Goal: Information Seeking & Learning: Learn about a topic

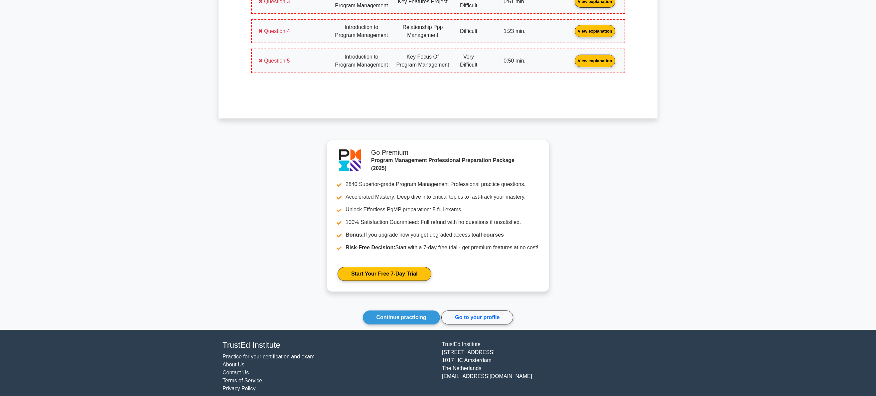
scroll to position [491, 0]
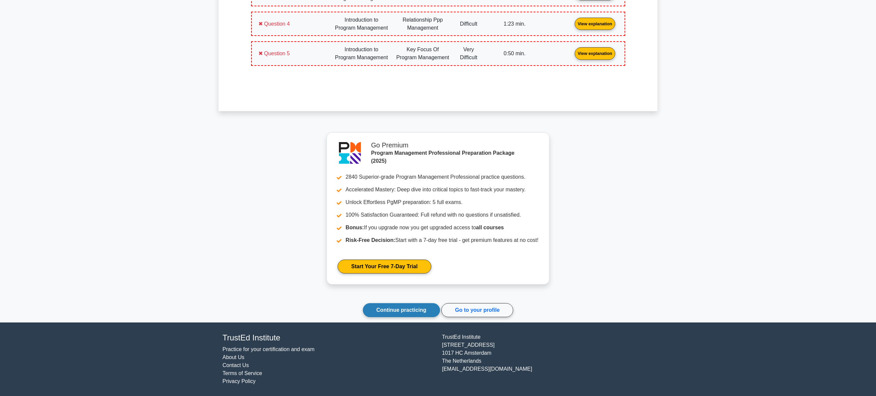
click at [423, 310] on link "Continue practicing" at bounding box center [401, 310] width 77 height 14
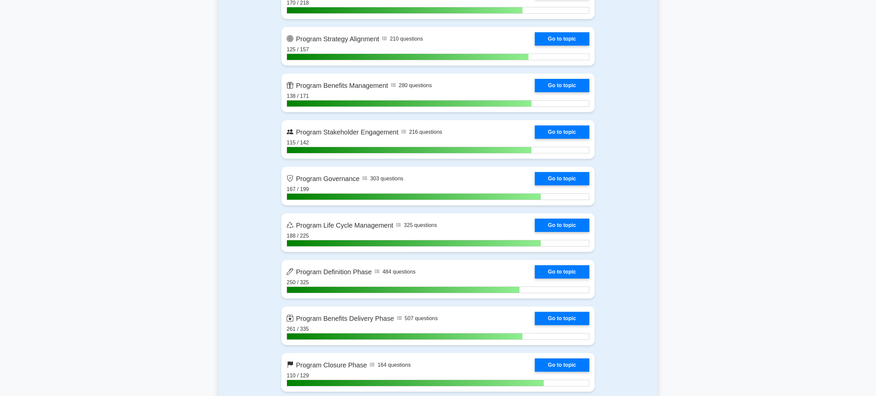
scroll to position [532, 0]
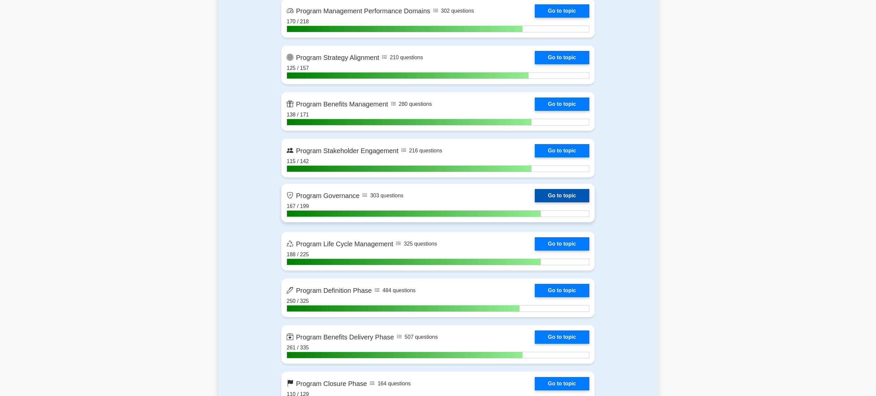
click at [557, 194] on link "Go to topic" at bounding box center [562, 195] width 55 height 13
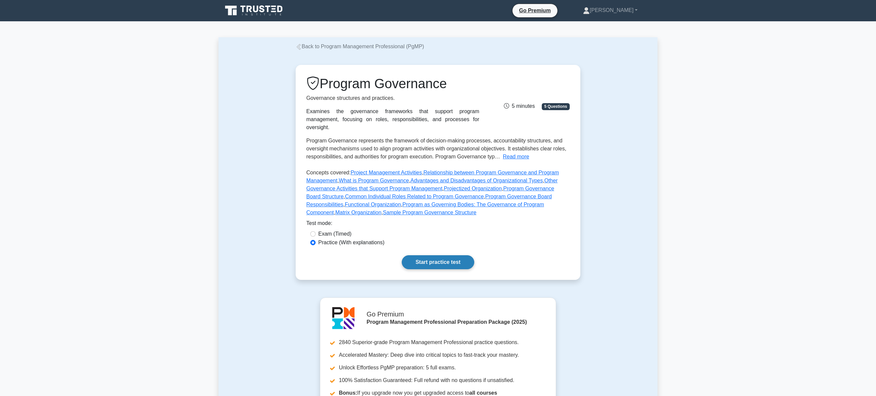
click at [438, 256] on link "Start practice test" at bounding box center [438, 262] width 72 height 14
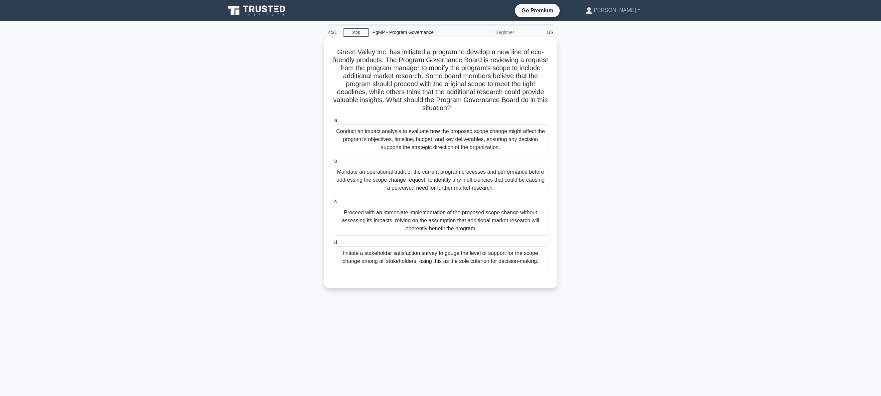
click at [442, 141] on div "Conduct an impact analysis to evaluate how the proposed scope change might affe…" at bounding box center [441, 139] width 216 height 30
click at [333, 123] on input "a. Conduct an impact analysis to evaluate how the proposed scope change might a…" at bounding box center [333, 120] width 0 height 4
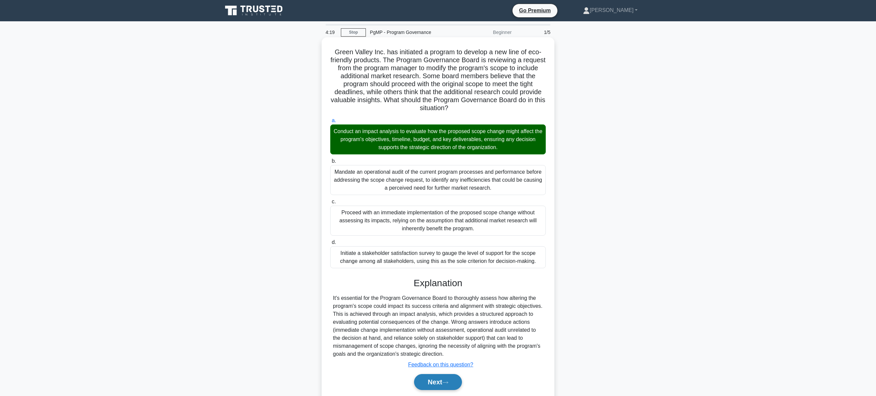
click at [448, 383] on icon at bounding box center [445, 383] width 6 height 4
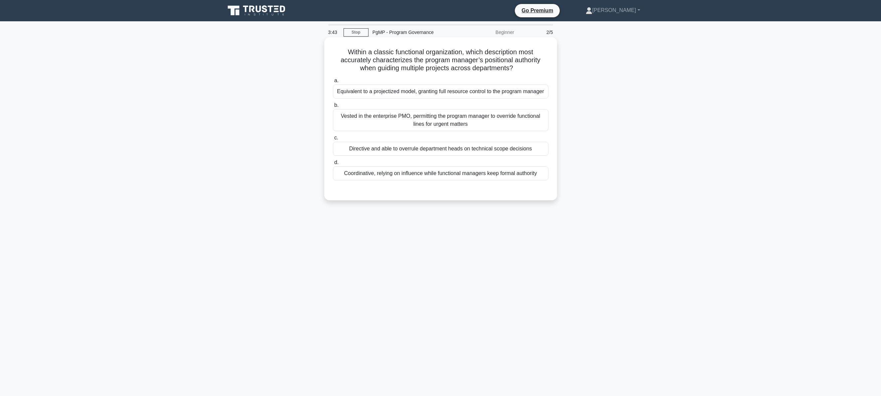
click at [431, 175] on div "Coordinative, relying on influence while functional managers keep formal author…" at bounding box center [441, 173] width 216 height 14
click at [333, 165] on input "d. Coordinative, relying on influence while functional managers keep formal aut…" at bounding box center [333, 162] width 0 height 4
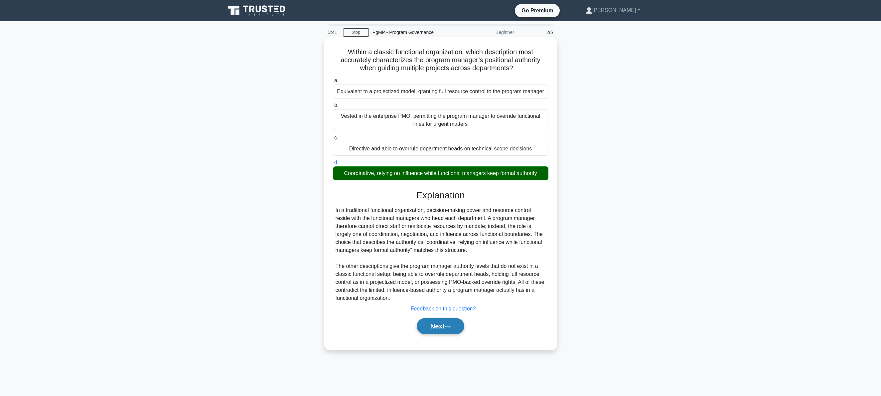
click at [439, 327] on button "Next" at bounding box center [441, 326] width 48 height 16
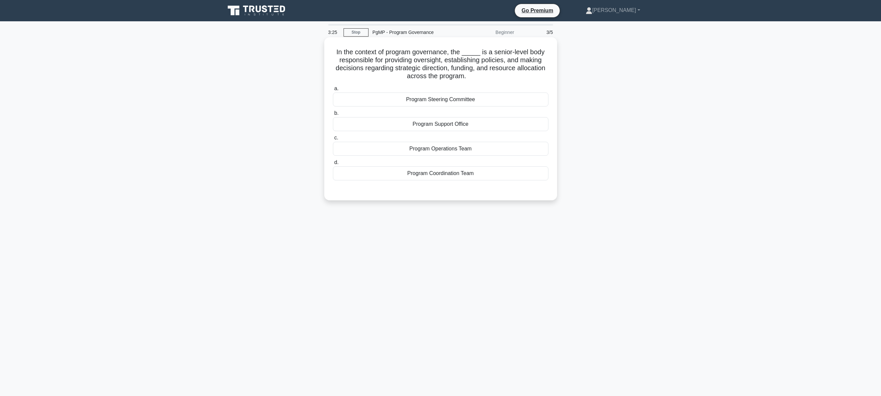
click at [442, 99] on div "Program Steering Committee" at bounding box center [441, 99] width 216 height 14
click at [333, 91] on input "a. Program Steering Committee" at bounding box center [333, 89] width 0 height 4
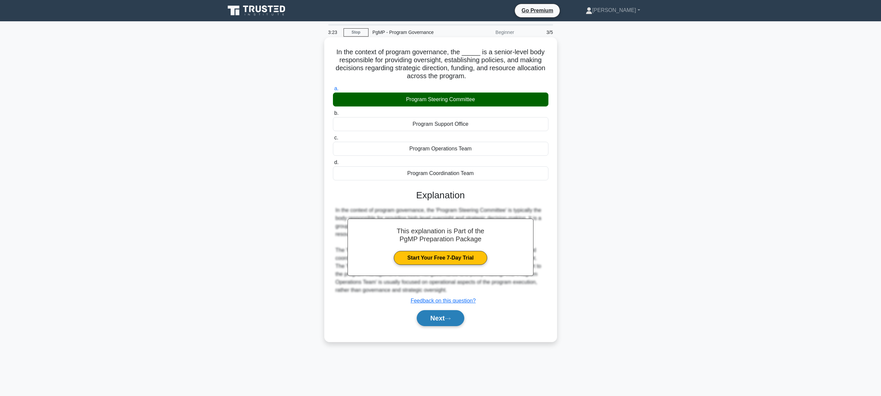
click at [443, 314] on button "Next" at bounding box center [441, 318] width 48 height 16
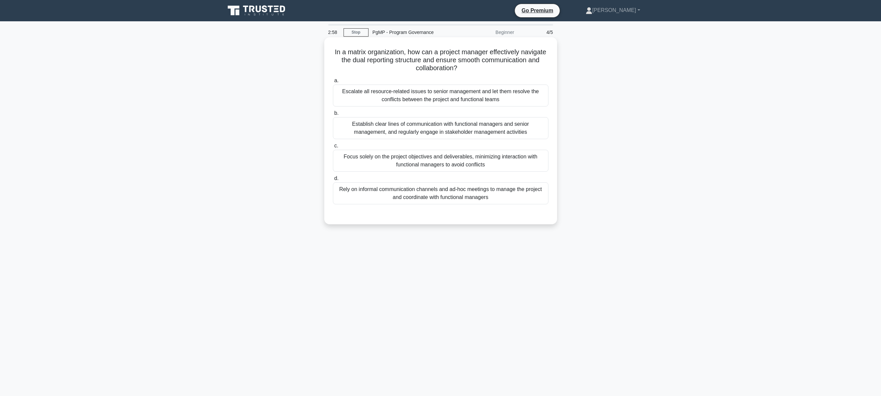
click at [461, 128] on div "Establish clear lines of communication with functional managers and senior mana…" at bounding box center [441, 128] width 216 height 22
click at [333, 115] on input "b. Establish clear lines of communication with functional managers and senior m…" at bounding box center [333, 113] width 0 height 4
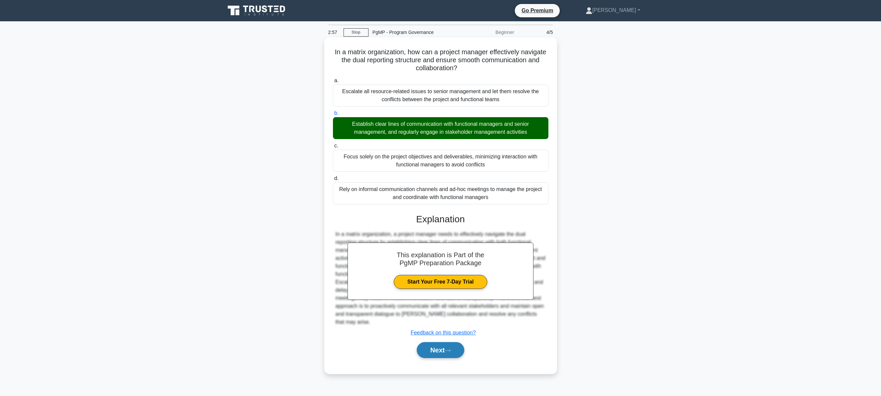
click at [439, 342] on button "Next" at bounding box center [441, 350] width 48 height 16
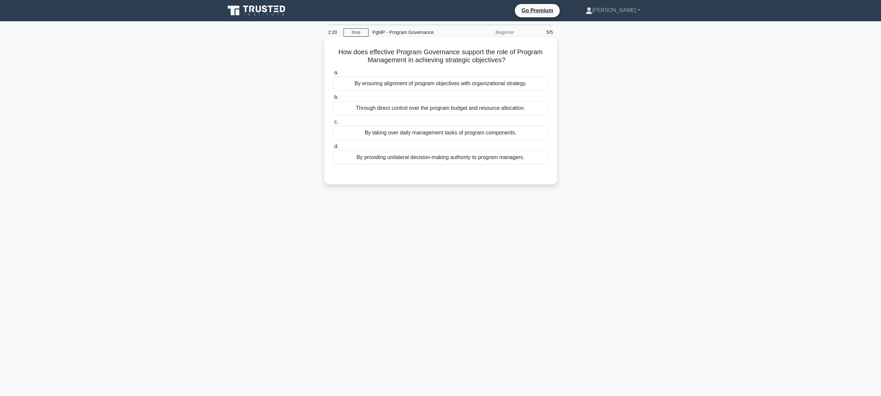
click at [459, 82] on div "By ensuring alignment of program objectives with organizational strategy." at bounding box center [441, 84] width 216 height 14
click at [333, 75] on input "a. By ensuring alignment of program objectives with organizational strategy." at bounding box center [333, 73] width 0 height 4
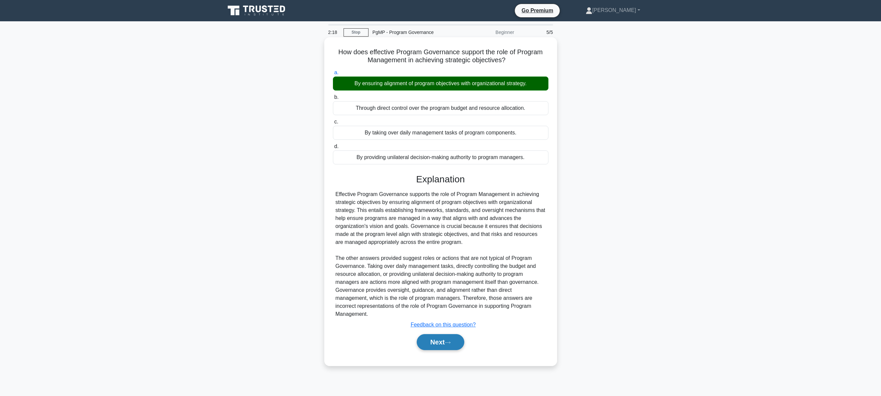
click at [445, 334] on button "Next" at bounding box center [441, 342] width 48 height 16
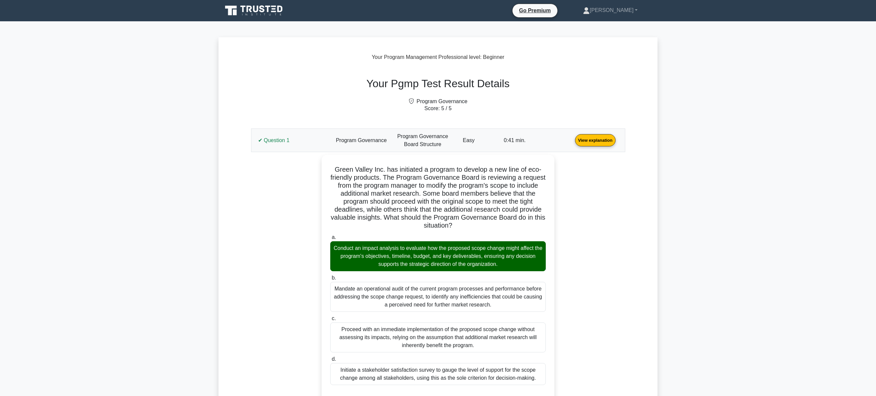
click at [594, 139] on link "View explanation" at bounding box center [596, 140] width 46 height 6
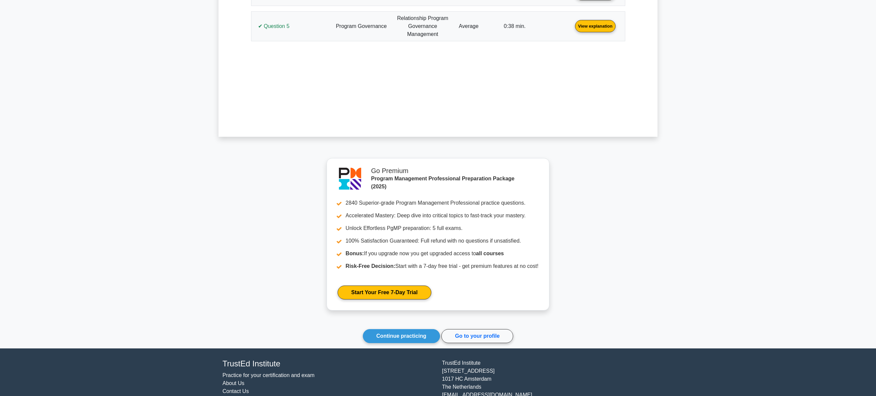
scroll to position [259, 0]
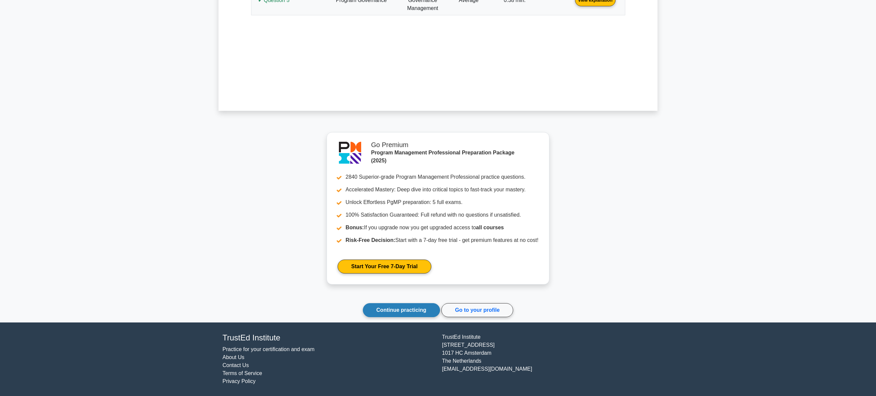
click at [401, 309] on link "Continue practicing" at bounding box center [401, 310] width 77 height 14
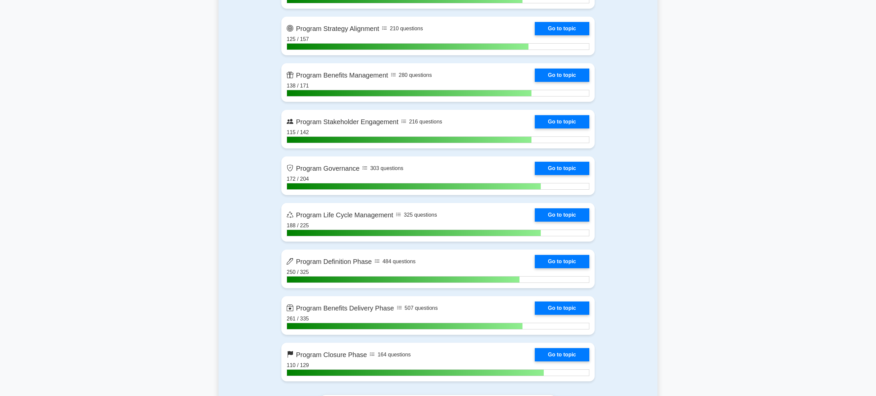
scroll to position [566, 0]
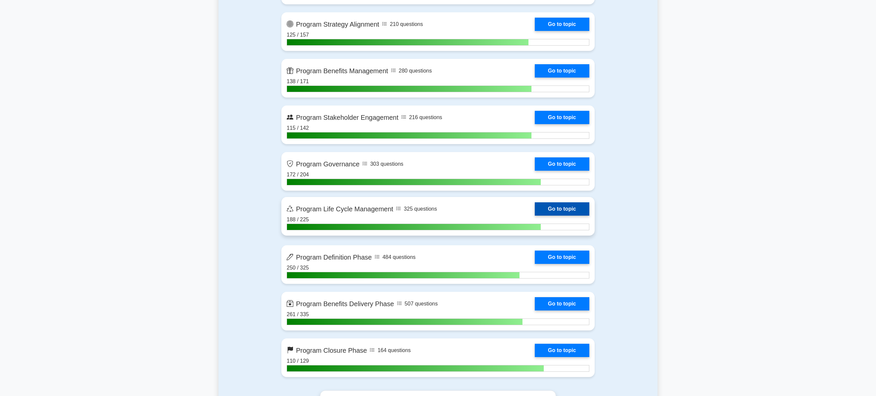
click at [535, 216] on link "Go to topic" at bounding box center [562, 208] width 55 height 13
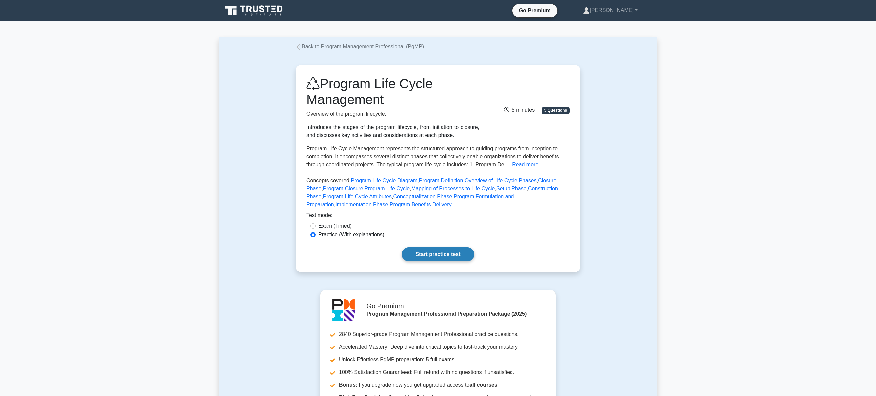
click at [438, 254] on link "Start practice test" at bounding box center [438, 254] width 72 height 14
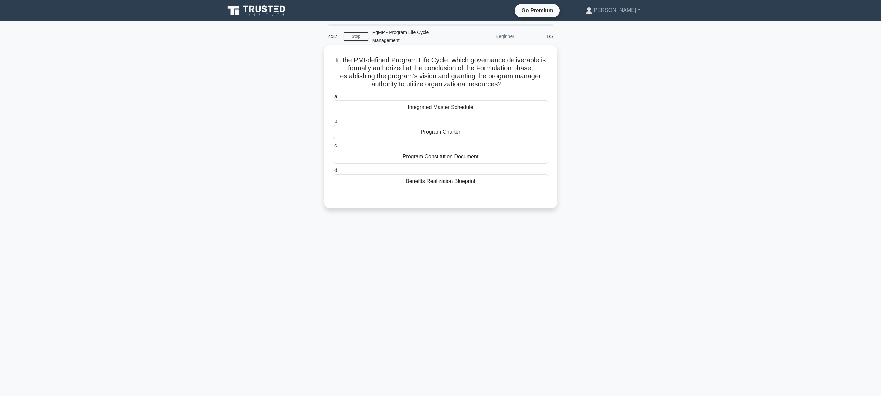
click at [442, 126] on div "Program Charter" at bounding box center [441, 132] width 216 height 14
click at [333, 123] on input "b. Program Charter" at bounding box center [333, 121] width 0 height 4
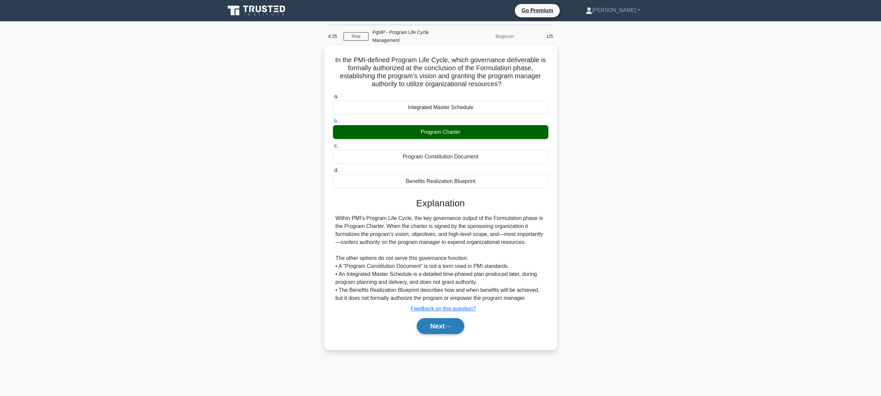
click at [445, 318] on button "Next" at bounding box center [441, 326] width 48 height 16
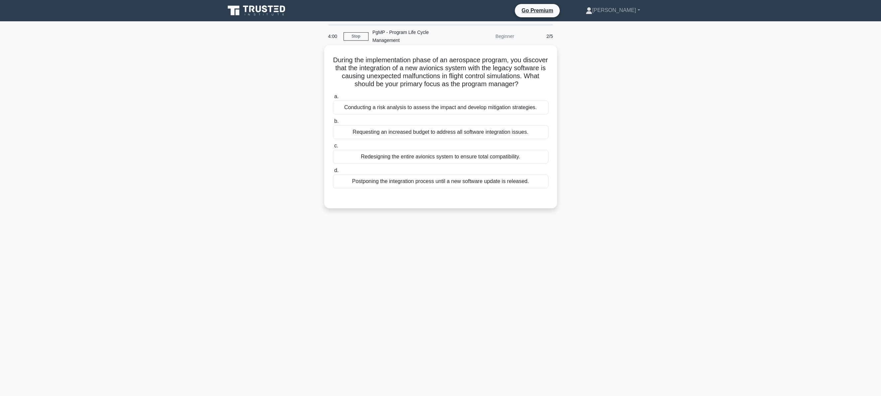
click at [445, 110] on div "Conducting a risk analysis to assess the impact and develop mitigation strategi…" at bounding box center [441, 107] width 216 height 14
click at [333, 99] on input "a. Conducting a risk analysis to assess the impact and develop mitigation strat…" at bounding box center [333, 96] width 0 height 4
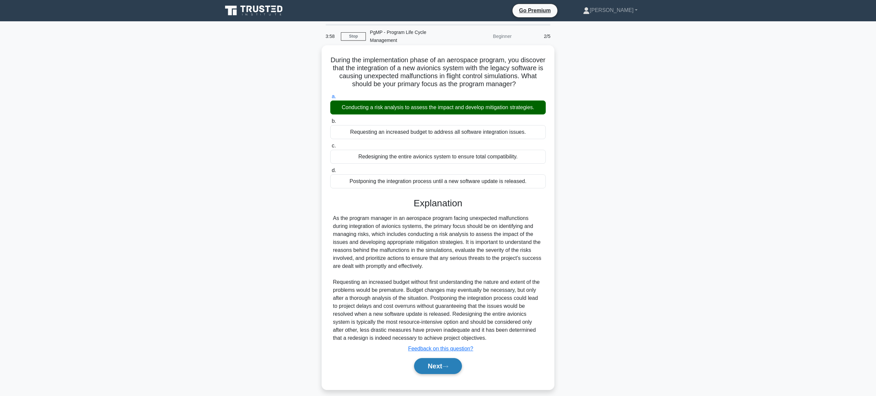
click at [440, 364] on button "Next" at bounding box center [438, 366] width 48 height 16
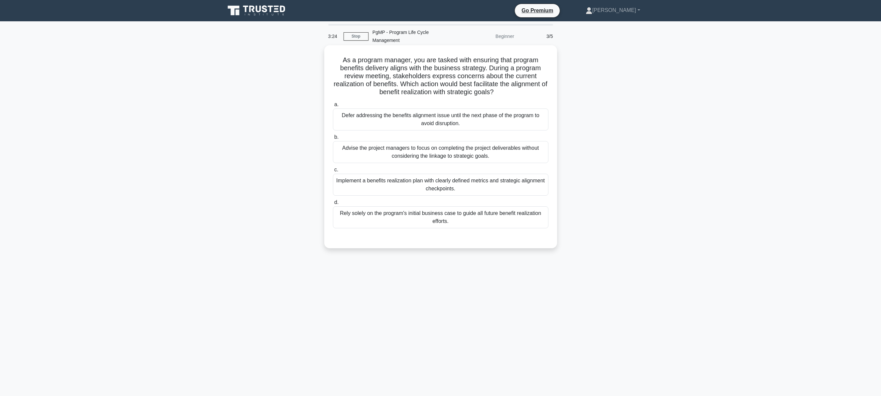
click at [441, 178] on div "Implement a benefits realization plan with clearly defined metrics and strategi…" at bounding box center [441, 185] width 216 height 22
click at [333, 172] on input "c. Implement a benefits realization plan with clearly defined metrics and strat…" at bounding box center [333, 170] width 0 height 4
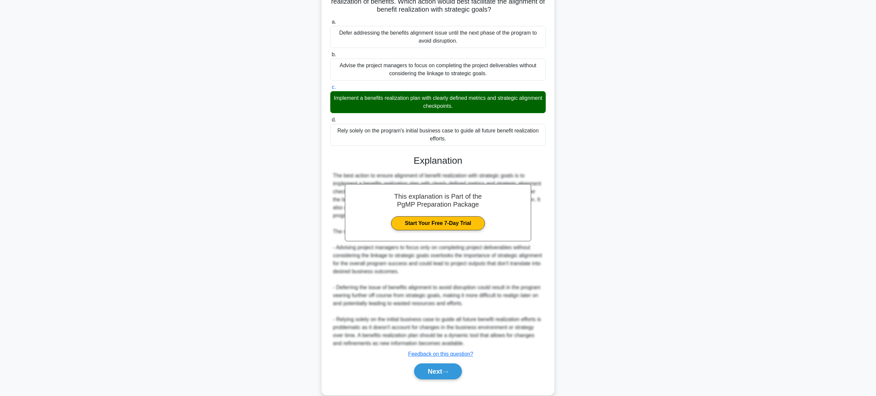
scroll to position [87, 0]
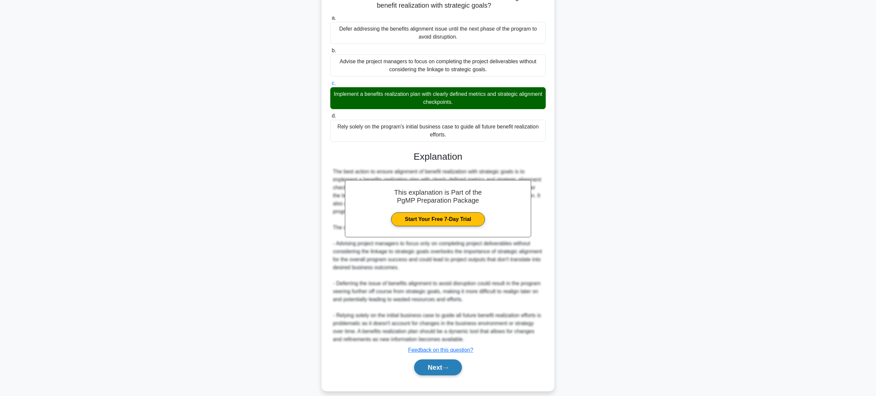
click at [442, 361] on button "Next" at bounding box center [438, 367] width 48 height 16
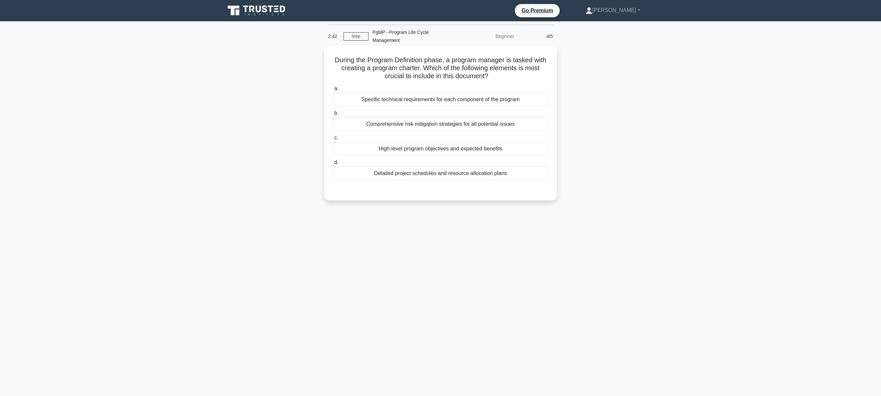
click at [432, 142] on div "High-level program objectives and expected benefits" at bounding box center [441, 149] width 216 height 14
click at [333, 140] on input "c. High-level program objectives and expected benefits" at bounding box center [333, 138] width 0 height 4
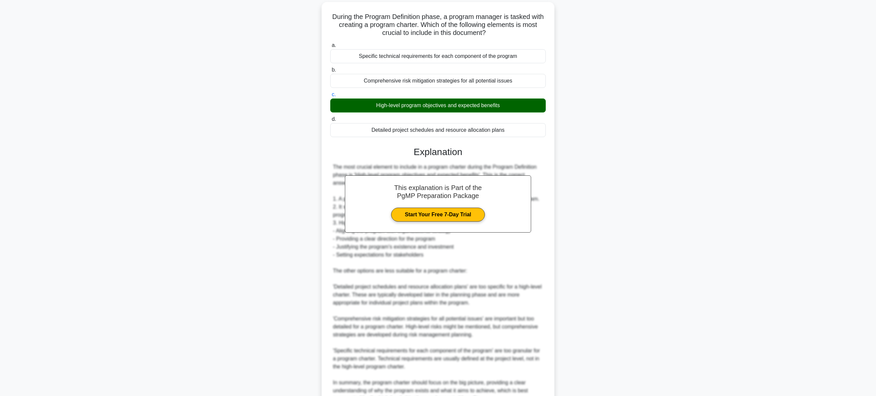
scroll to position [102, 0]
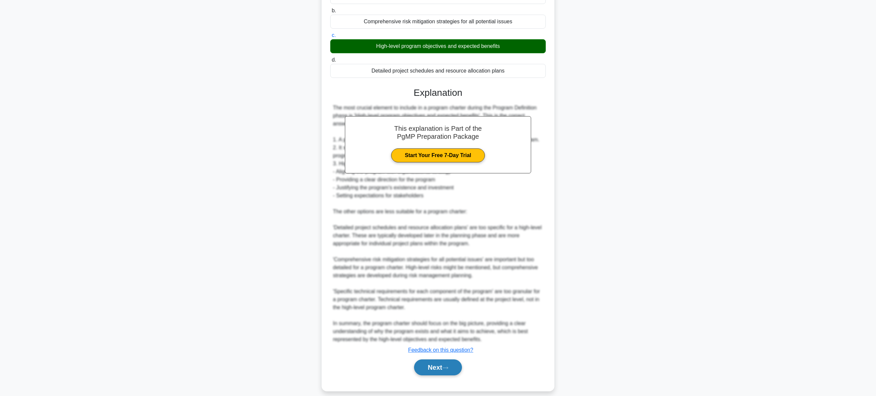
click at [446, 362] on button "Next" at bounding box center [438, 367] width 48 height 16
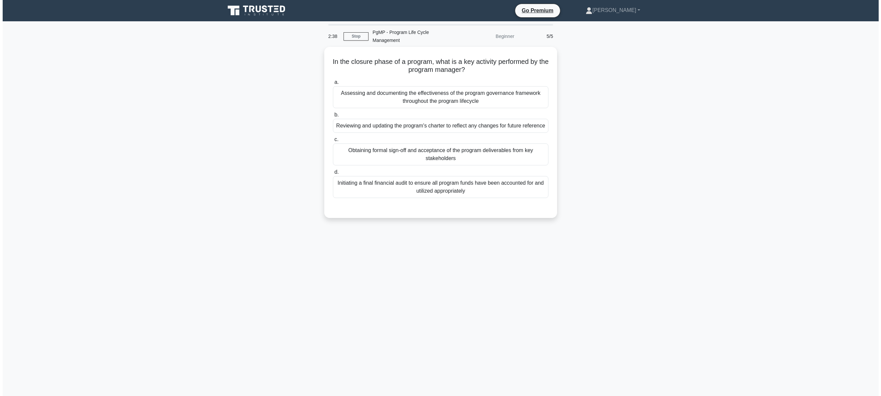
scroll to position [0, 0]
click at [435, 148] on div "Obtaining formal sign-off and acceptance of the program deliverables from key s…" at bounding box center [441, 153] width 216 height 22
click at [333, 140] on input "c. Obtaining formal sign-off and acceptance of the program deliverables from ke…" at bounding box center [333, 138] width 0 height 4
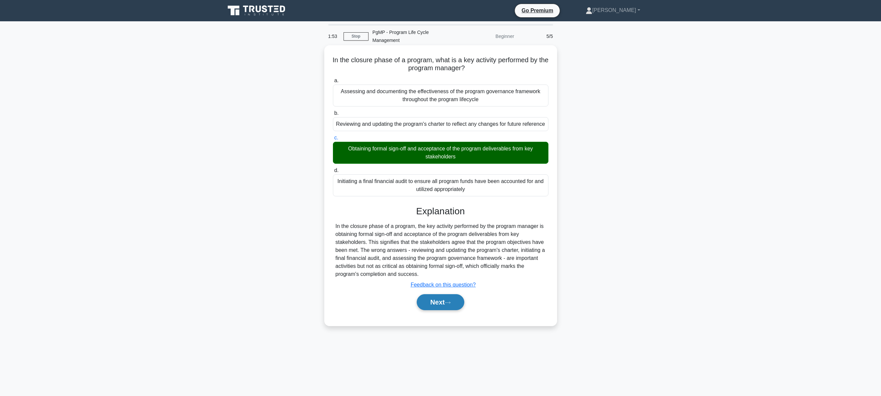
click at [437, 294] on button "Next" at bounding box center [441, 302] width 48 height 16
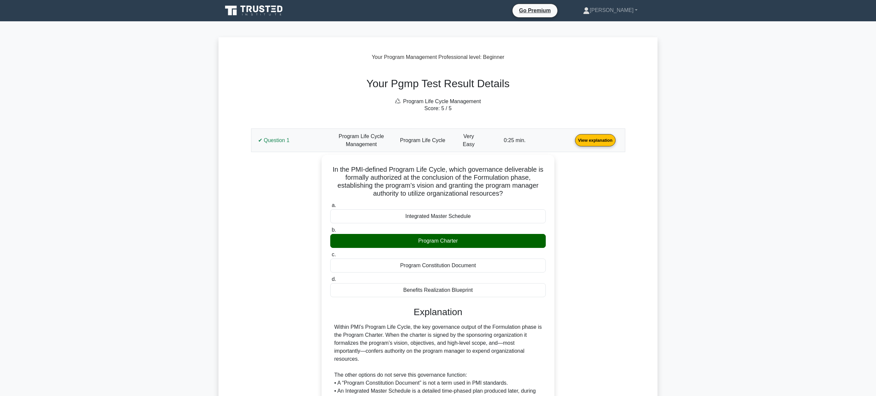
click at [605, 143] on link "View explanation" at bounding box center [596, 140] width 46 height 6
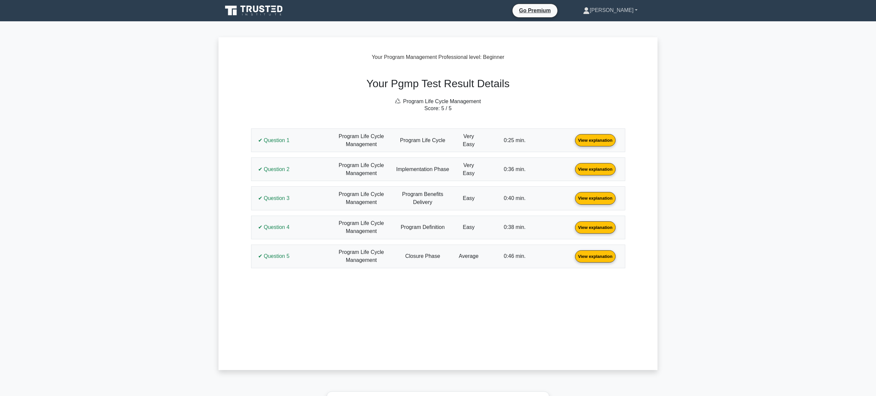
click at [619, 11] on link "[PERSON_NAME]" at bounding box center [610, 10] width 87 height 13
click at [604, 25] on link "Profile" at bounding box center [594, 26] width 53 height 11
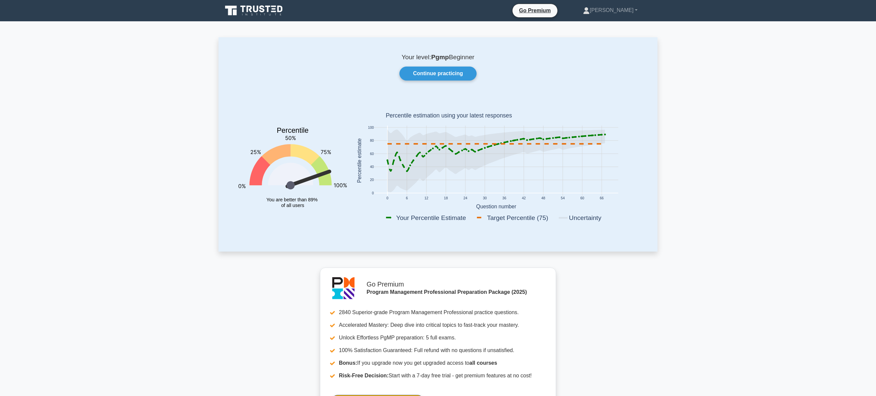
click at [463, 74] on link "Continue practicing" at bounding box center [438, 74] width 77 height 14
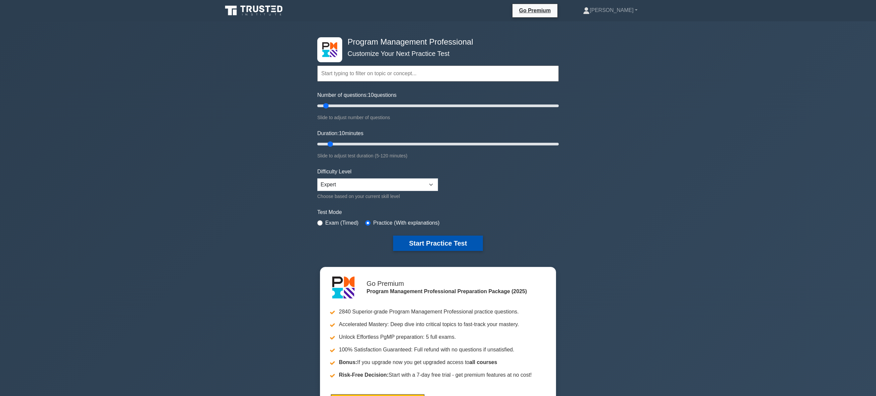
click at [441, 244] on button "Start Practice Test" at bounding box center [438, 243] width 90 height 15
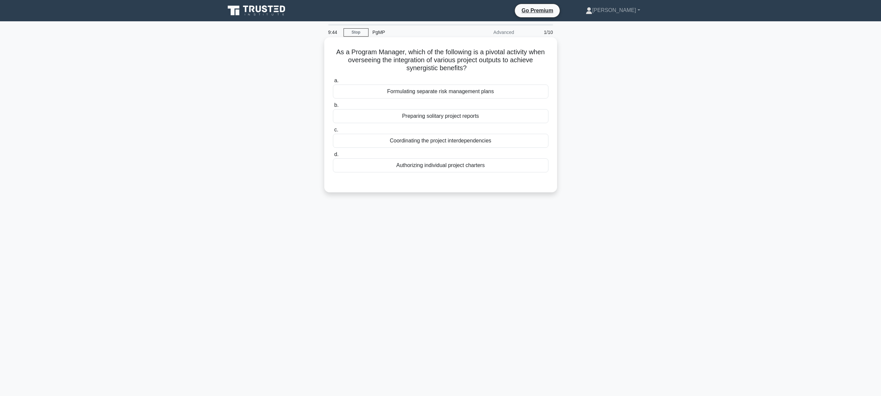
click at [423, 143] on div "Coordinating the project interdependencies" at bounding box center [441, 141] width 216 height 14
click at [333, 132] on input "c. Coordinating the project interdependencies" at bounding box center [333, 130] width 0 height 4
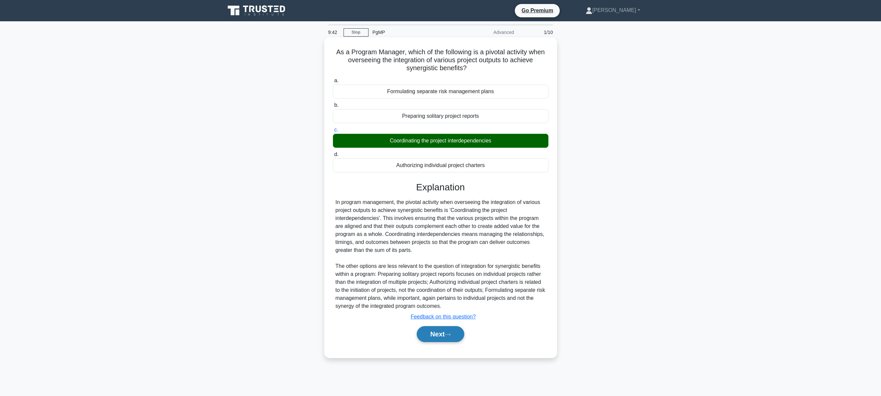
click at [444, 333] on button "Next" at bounding box center [441, 334] width 48 height 16
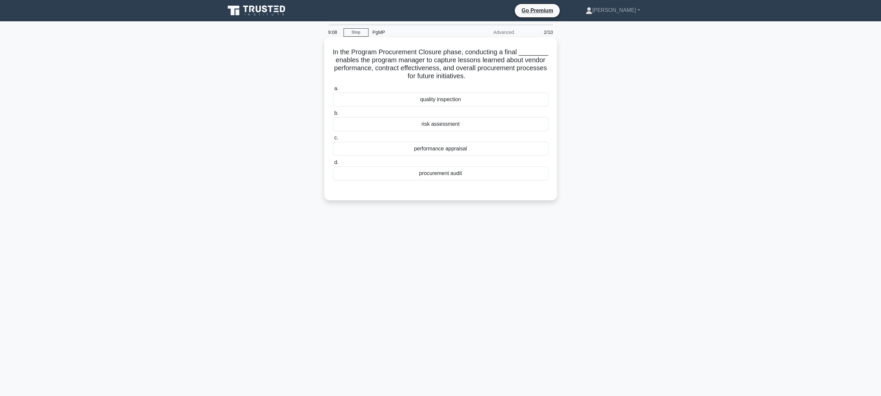
click at [441, 150] on div "performance appraisal" at bounding box center [441, 149] width 216 height 14
click at [333, 140] on input "c. performance appraisal" at bounding box center [333, 138] width 0 height 4
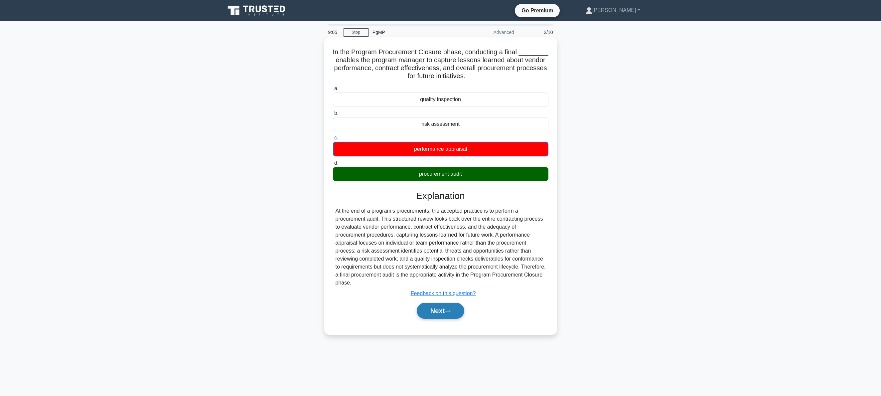
click at [447, 312] on icon at bounding box center [448, 311] width 6 height 4
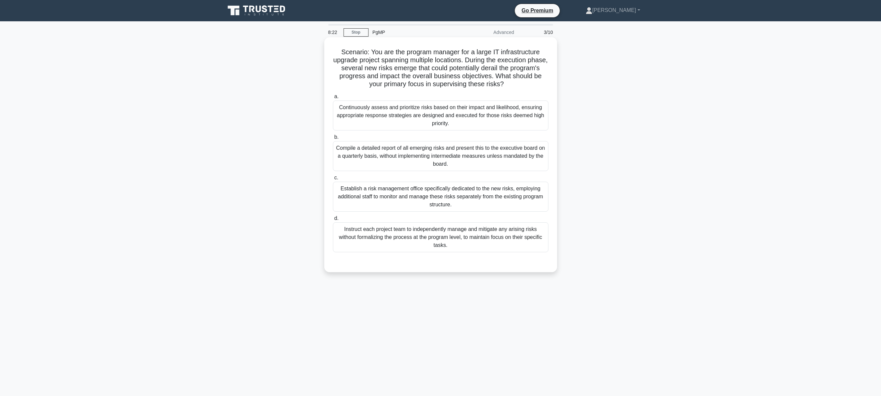
click at [431, 119] on div "Continuously assess and prioritize risks based on their impact and likelihood, …" at bounding box center [441, 115] width 216 height 30
click at [333, 99] on input "a. Continuously assess and prioritize risks based on their impact and likelihoo…" at bounding box center [333, 96] width 0 height 4
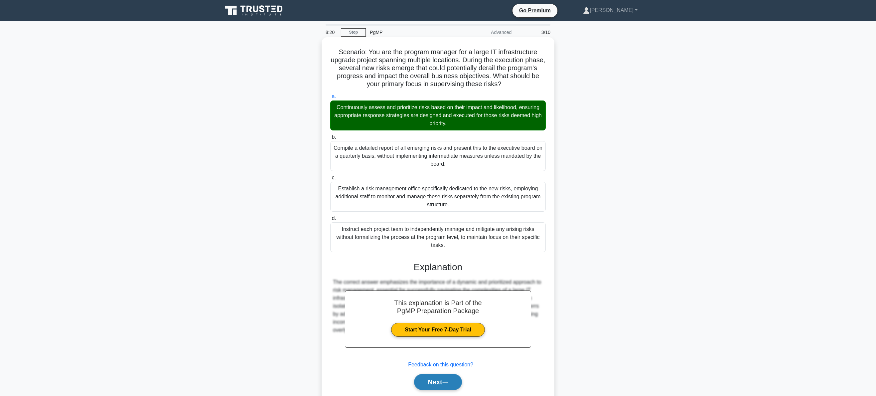
click at [443, 384] on button "Next" at bounding box center [438, 382] width 48 height 16
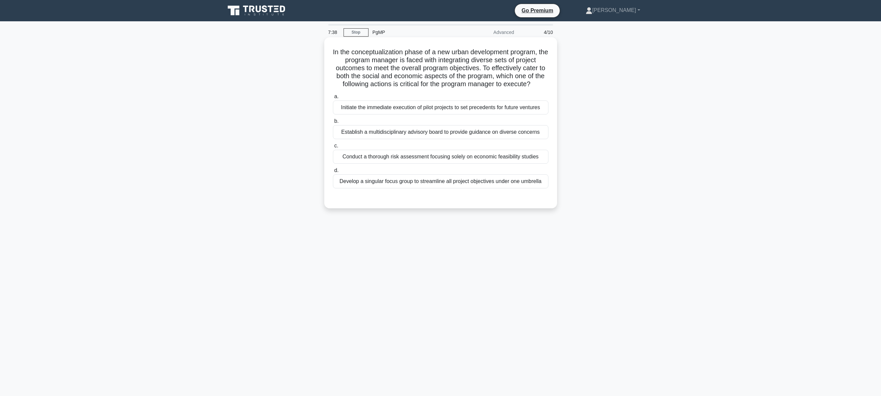
click at [441, 132] on div "Establish a multidisciplinary advisory board to provide guidance on diverse con…" at bounding box center [441, 132] width 216 height 14
click at [333, 123] on input "b. Establish a multidisciplinary advisory board to provide guidance on diverse …" at bounding box center [333, 121] width 0 height 4
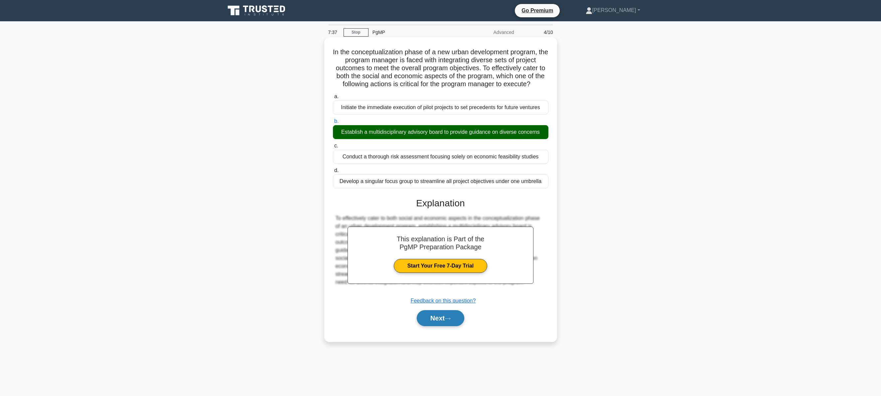
click at [452, 317] on button "Next" at bounding box center [441, 318] width 48 height 16
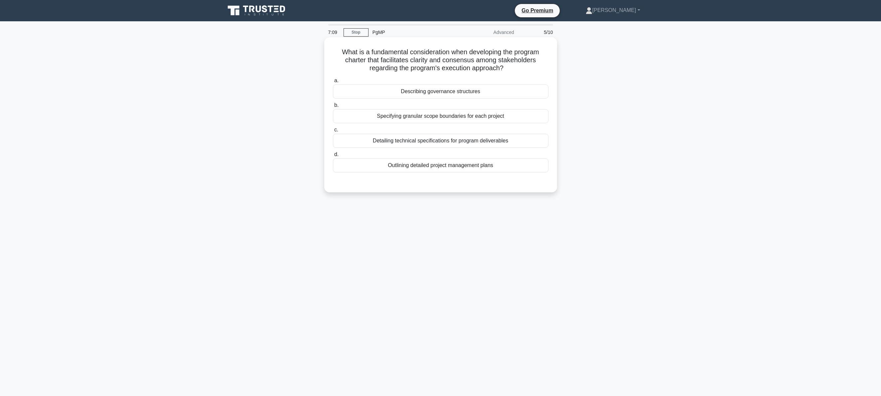
click at [440, 89] on div "Describing governance structures" at bounding box center [441, 92] width 216 height 14
click at [333, 83] on input "a. Describing governance structures" at bounding box center [333, 81] width 0 height 4
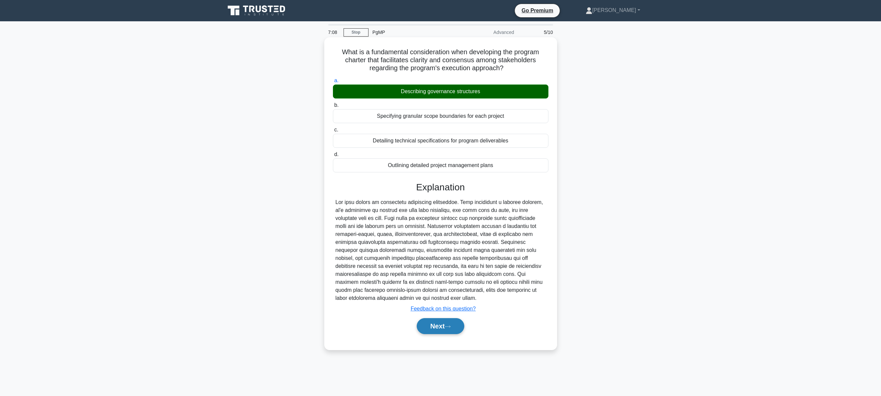
click at [446, 323] on button "Next" at bounding box center [441, 326] width 48 height 16
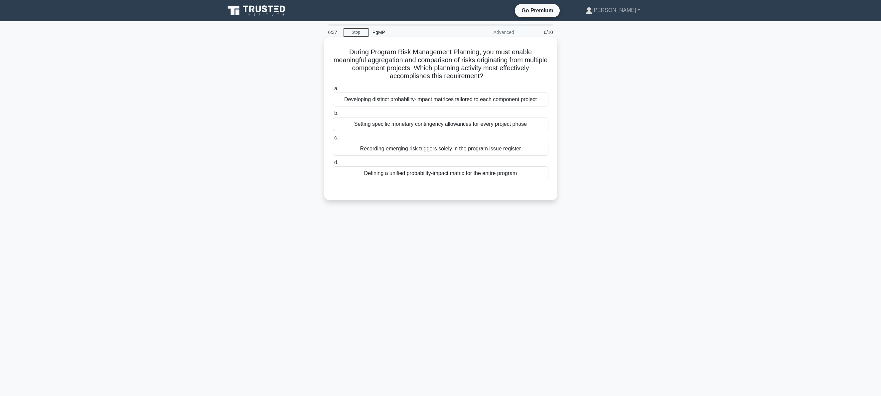
click at [446, 177] on div "Defining a unified probability-impact matrix for the entire program" at bounding box center [441, 173] width 216 height 14
click at [333, 165] on input "d. Defining a unified probability-impact matrix for the entire program" at bounding box center [333, 162] width 0 height 4
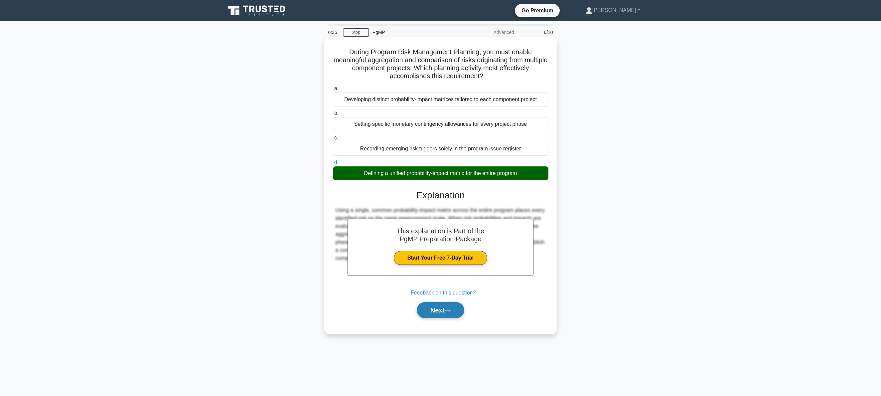
click at [445, 311] on button "Next" at bounding box center [441, 310] width 48 height 16
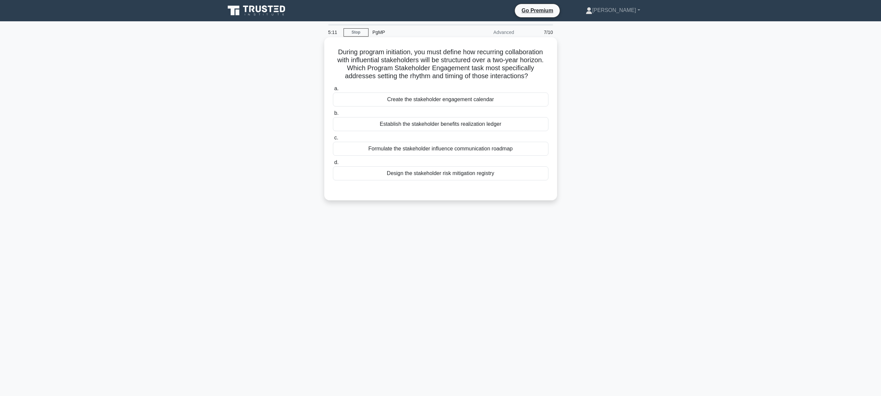
click at [454, 149] on div "Formulate the stakeholder influence communication roadmap" at bounding box center [441, 149] width 216 height 14
click at [333, 140] on input "c. Formulate the stakeholder influence communication roadmap" at bounding box center [333, 138] width 0 height 4
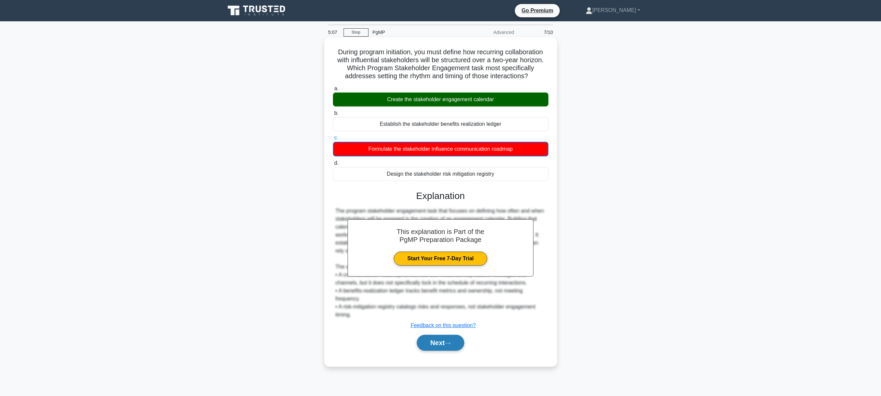
click at [445, 344] on button "Next" at bounding box center [441, 343] width 48 height 16
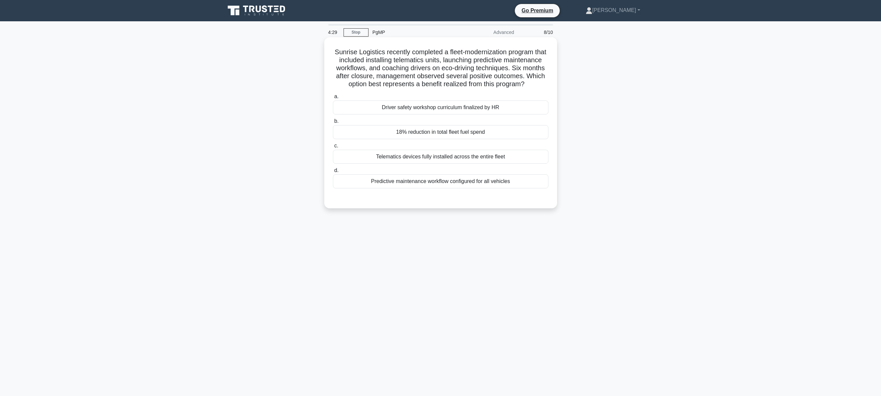
click at [442, 188] on div "Predictive maintenance workflow configured for all vehicles" at bounding box center [441, 181] width 216 height 14
click at [333, 173] on input "d. Predictive maintenance workflow configured for all vehicles" at bounding box center [333, 170] width 0 height 4
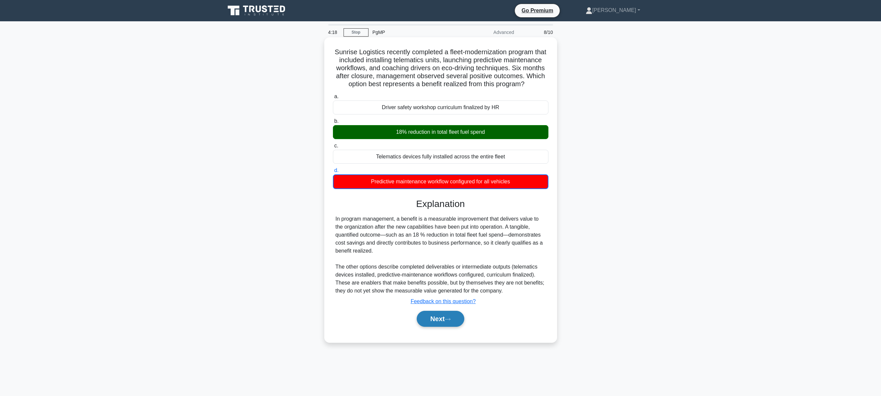
click at [433, 327] on button "Next" at bounding box center [441, 319] width 48 height 16
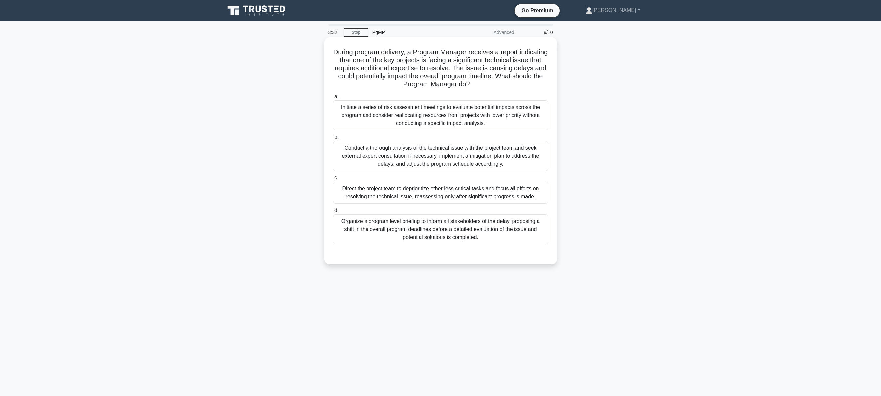
click at [438, 158] on div "Conduct a thorough analysis of the technical issue with the project team and se…" at bounding box center [441, 156] width 216 height 30
click at [455, 156] on div "Conduct a thorough analysis of the technical issue with the project team and se…" at bounding box center [441, 156] width 216 height 30
click at [333, 139] on input "b. Conduct a thorough analysis of the technical issue with the project team and…" at bounding box center [333, 137] width 0 height 4
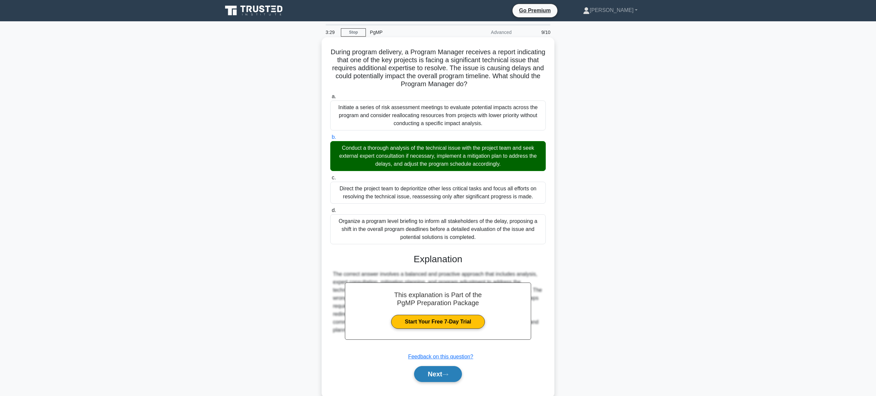
click at [444, 379] on button "Next" at bounding box center [438, 374] width 48 height 16
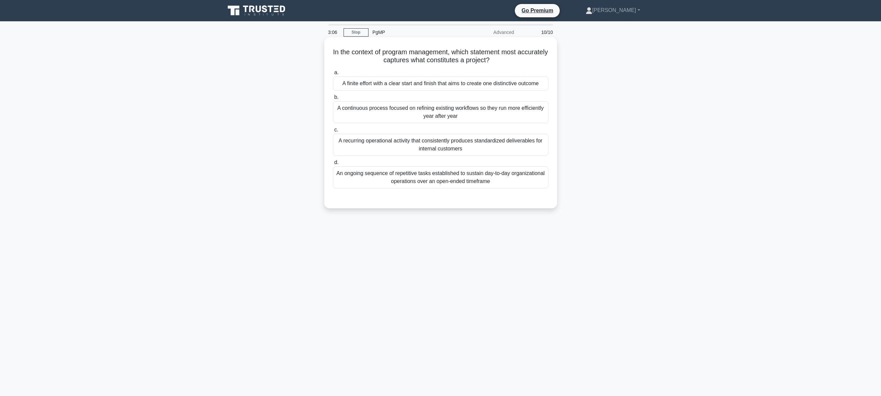
click at [448, 84] on div "A finite effort with a clear start and finish that aims to create one distincti…" at bounding box center [441, 84] width 216 height 14
click at [333, 75] on input "a. A finite effort with a clear start and finish that aims to create one distin…" at bounding box center [333, 73] width 0 height 4
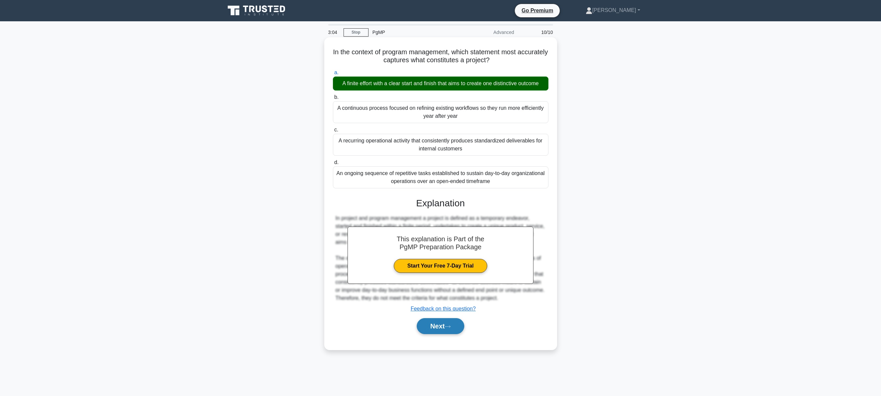
click at [442, 330] on button "Next" at bounding box center [441, 326] width 48 height 16
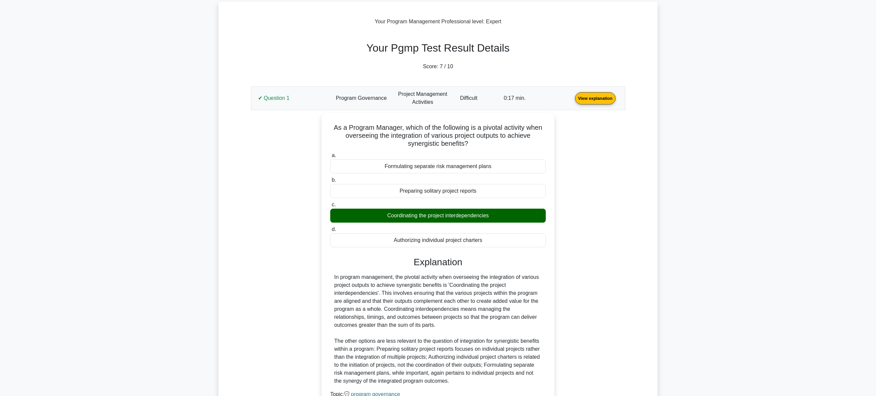
scroll to position [33, 0]
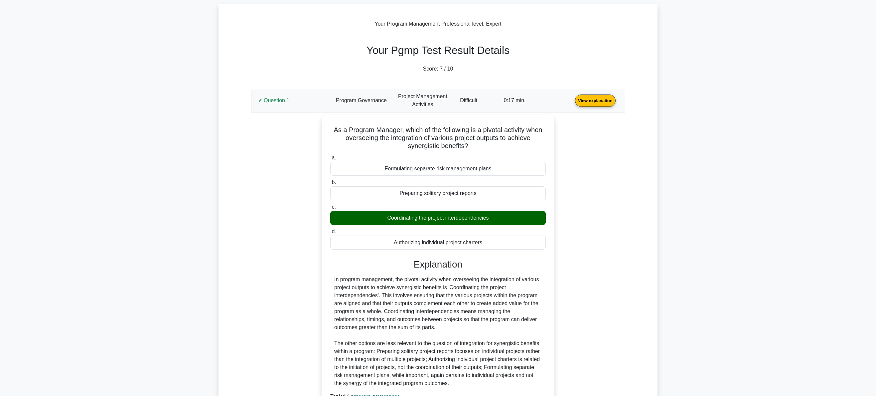
click at [598, 102] on link "View explanation" at bounding box center [596, 100] width 46 height 6
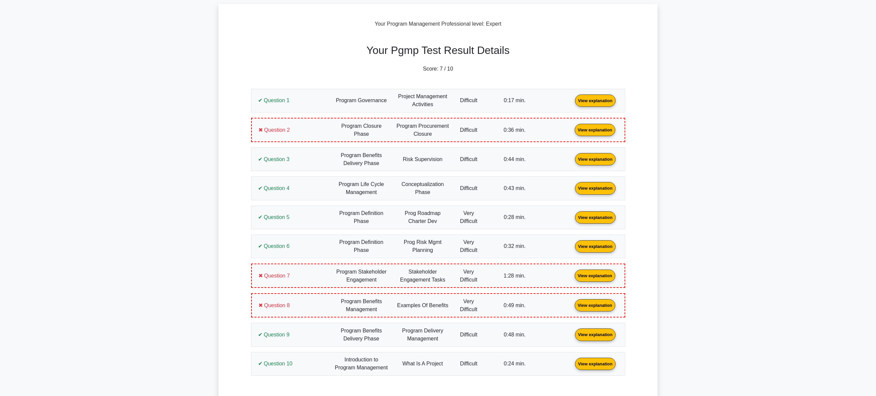
click at [595, 128] on link "View explanation" at bounding box center [595, 130] width 46 height 6
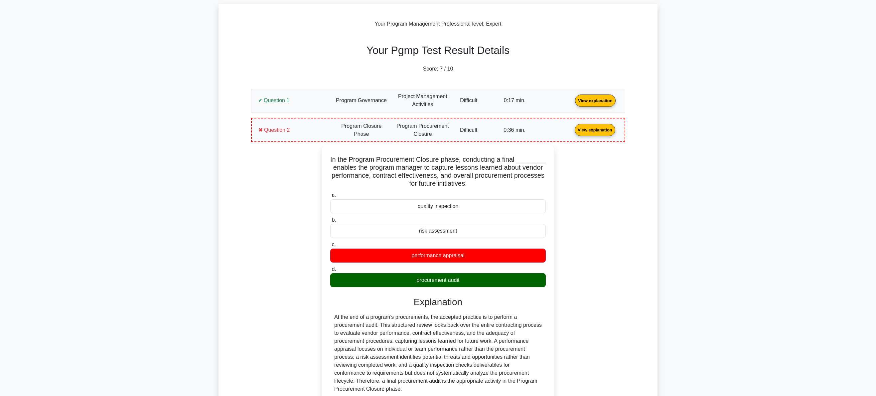
click at [588, 131] on link "View explanation" at bounding box center [595, 130] width 46 height 6
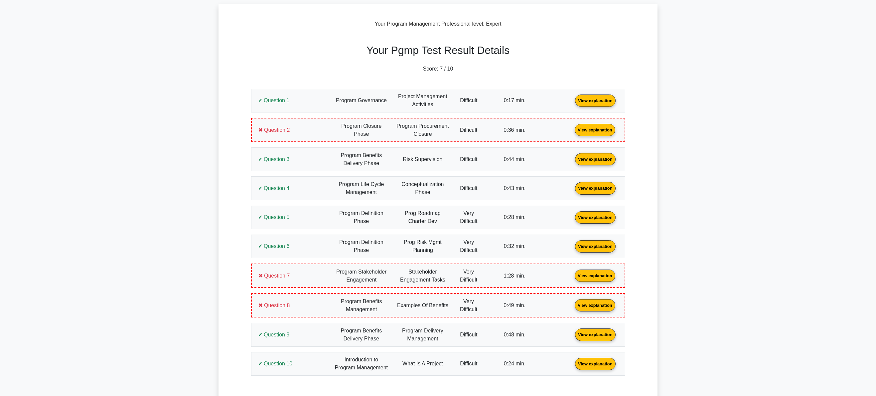
scroll to position [133, 0]
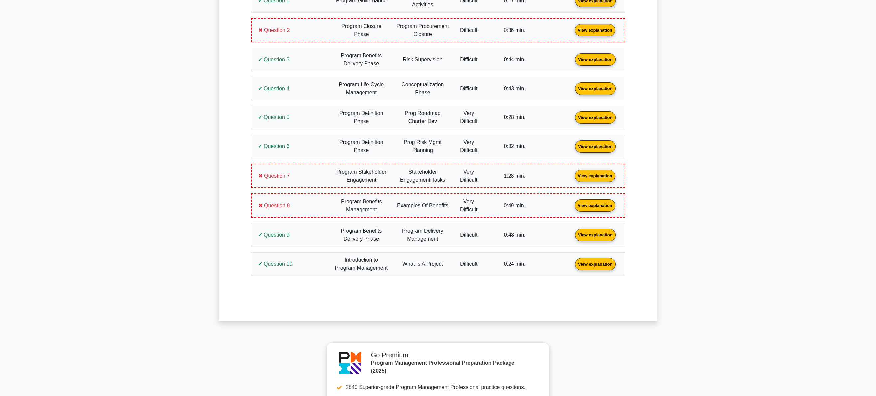
click at [594, 178] on link "View explanation" at bounding box center [595, 176] width 46 height 6
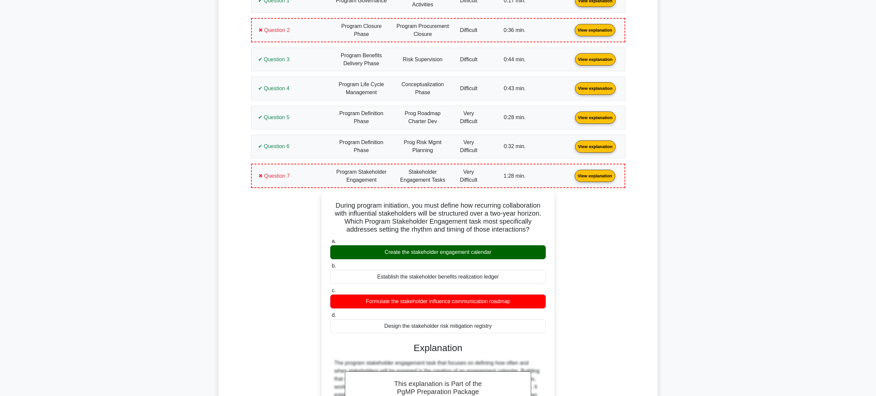
click at [597, 173] on link "View explanation" at bounding box center [595, 176] width 46 height 6
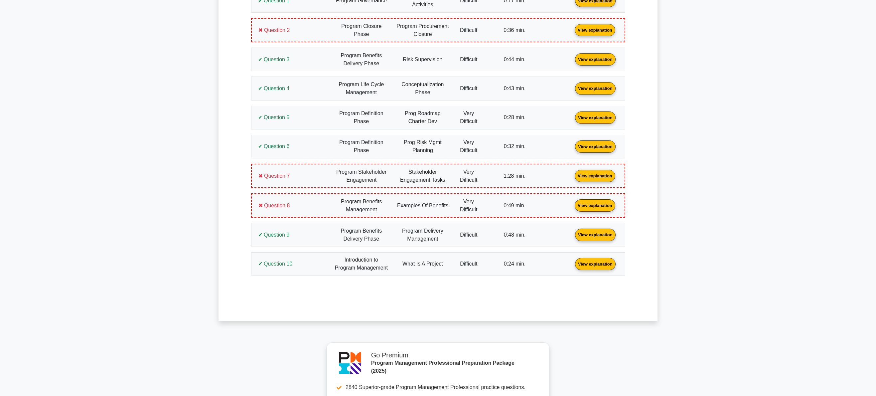
click at [601, 204] on link "View explanation" at bounding box center [595, 205] width 46 height 6
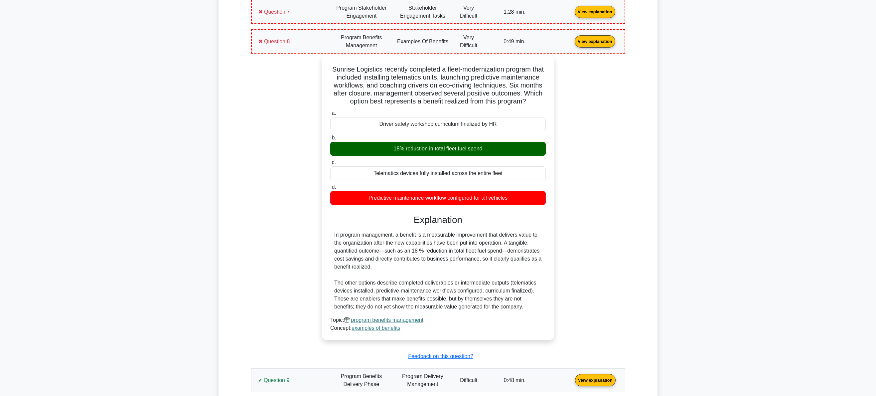
scroll to position [233, 0]
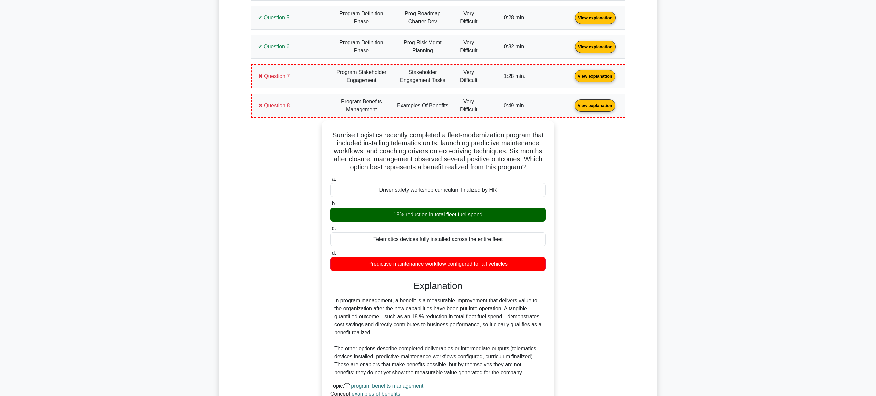
click at [600, 106] on link "View explanation" at bounding box center [595, 105] width 46 height 6
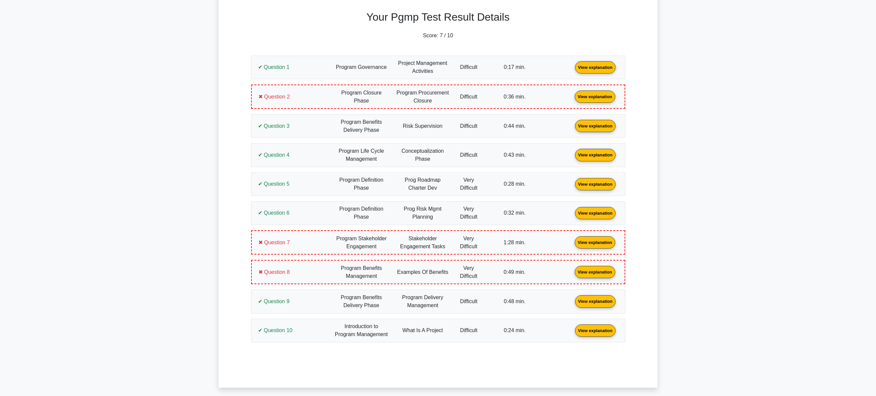
scroll to position [0, 0]
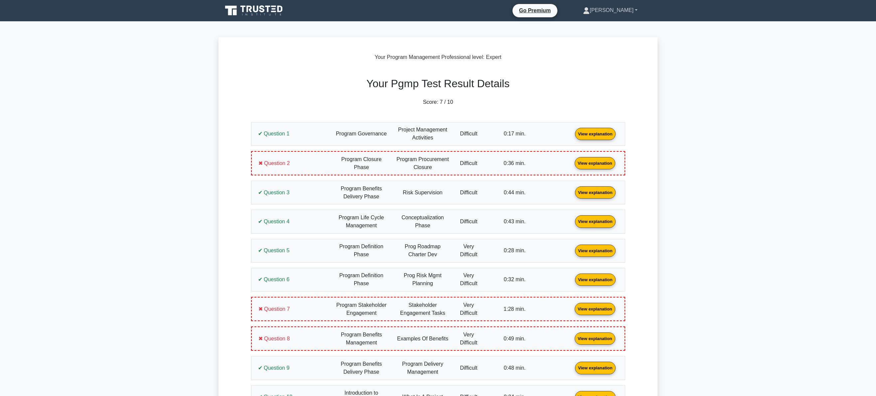
click at [614, 12] on link "[PERSON_NAME]" at bounding box center [610, 10] width 87 height 13
click at [616, 24] on link "Profile" at bounding box center [594, 26] width 53 height 11
